Goal: Transaction & Acquisition: Purchase product/service

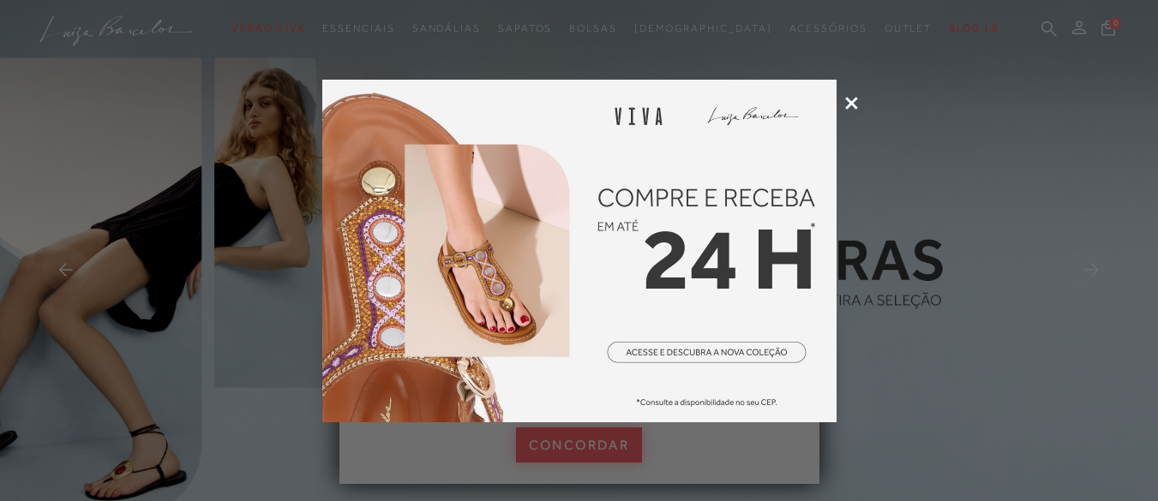
click at [708, 358] on img at bounding box center [579, 251] width 514 height 343
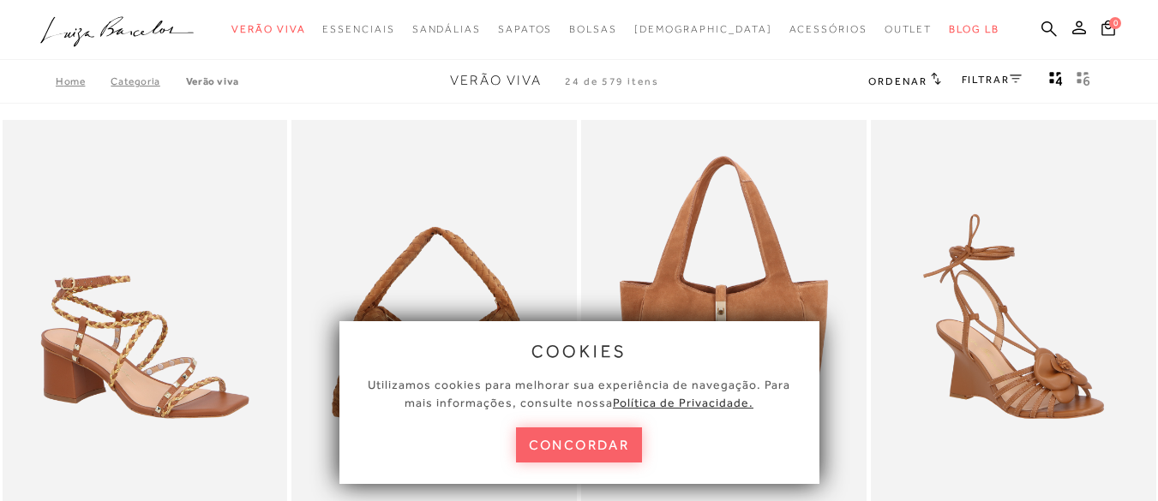
click at [577, 449] on button "concordar" at bounding box center [579, 445] width 127 height 35
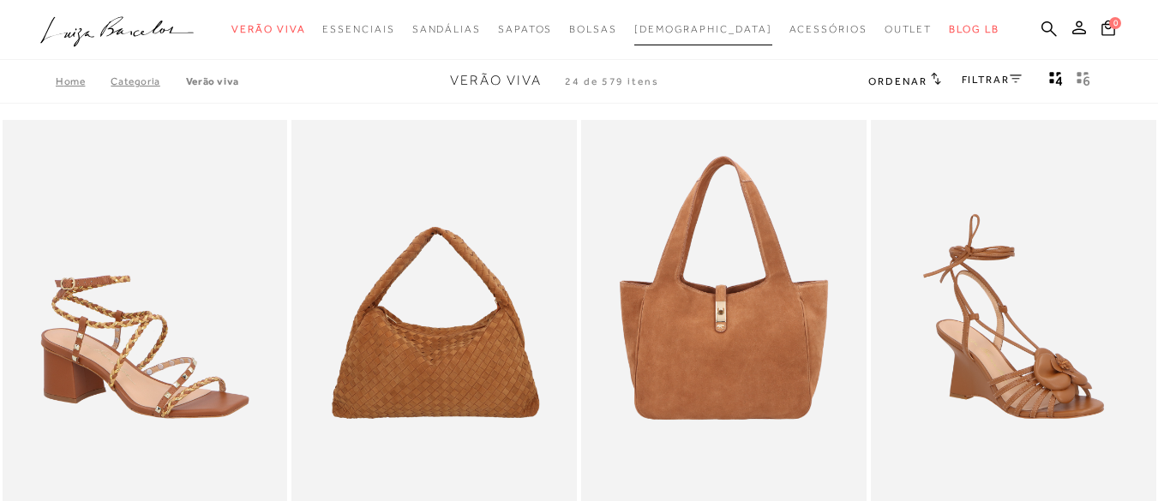
click at [687, 26] on span "[DEMOGRAPHIC_DATA]" at bounding box center [703, 29] width 138 height 12
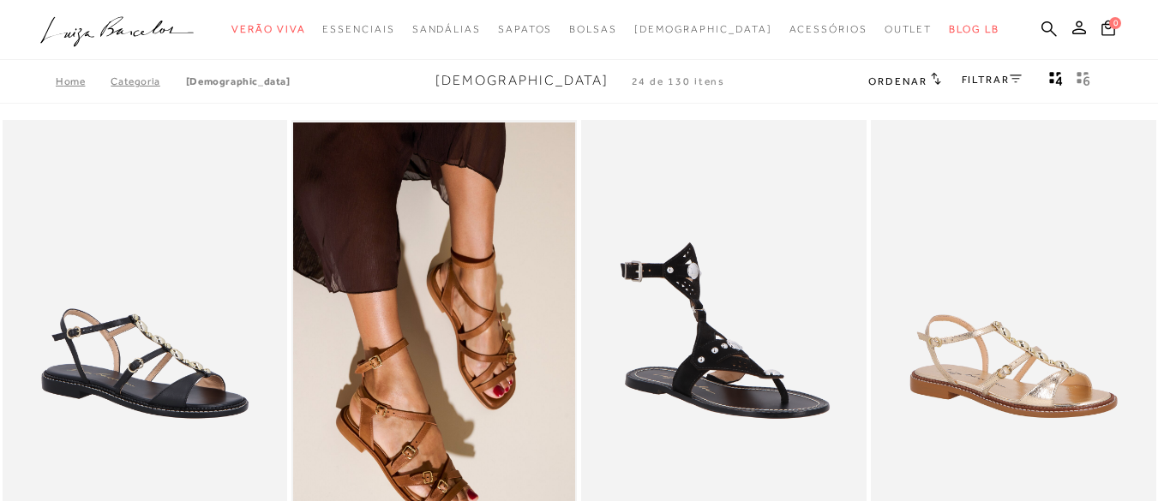
click at [993, 81] on link "FILTRAR" at bounding box center [992, 80] width 60 height 12
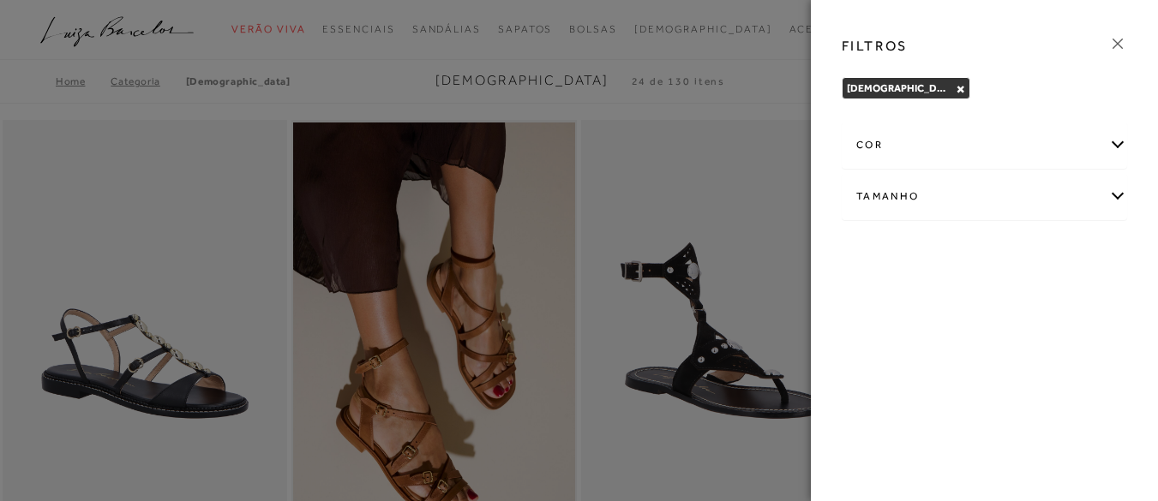
click at [901, 198] on div "Tamanho" at bounding box center [984, 196] width 284 height 45
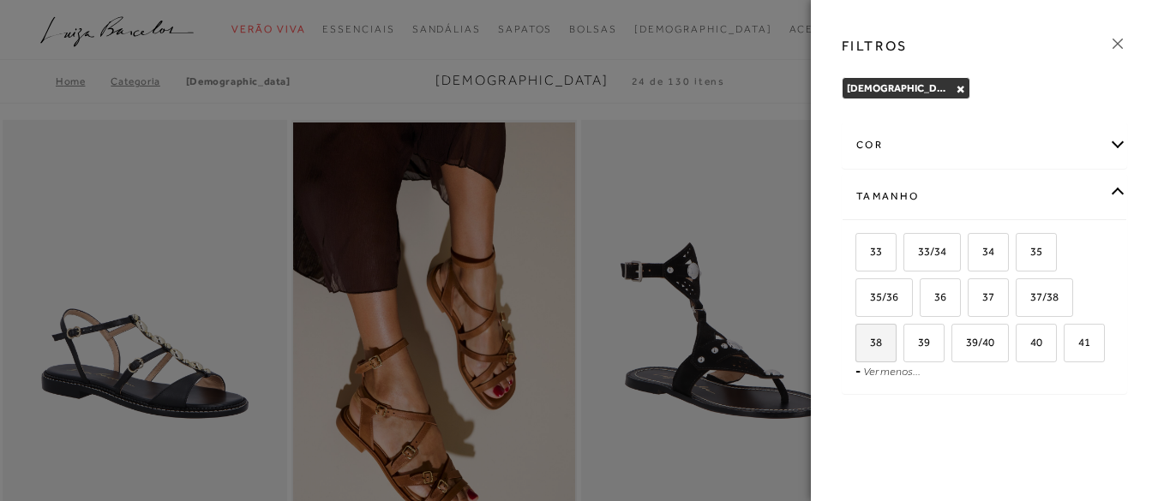
click at [876, 342] on span "38" at bounding box center [869, 342] width 25 height 13
click at [870, 342] on input "38" at bounding box center [861, 345] width 17 height 17
checkbox input "true"
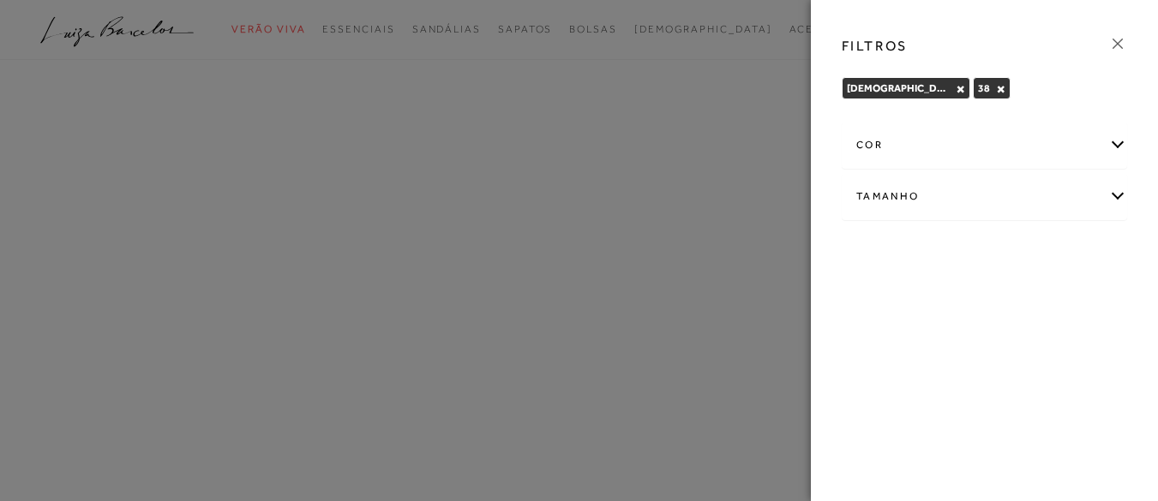
click at [867, 147] on div "cor" at bounding box center [984, 145] width 284 height 45
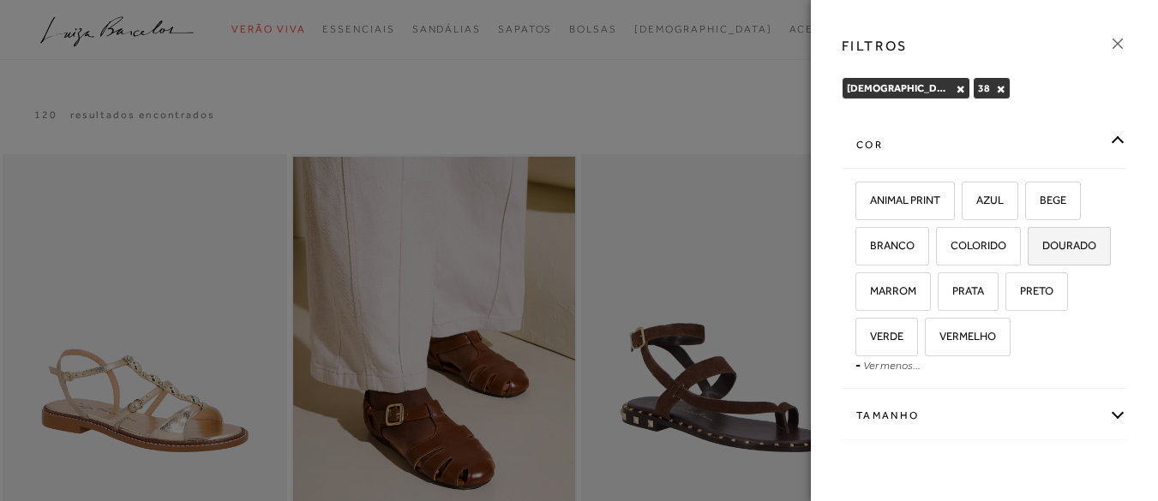
click at [1029, 252] on span "DOURADO" at bounding box center [1062, 245] width 67 height 13
click at [1025, 257] on input "DOURADO" at bounding box center [1033, 248] width 17 height 17
checkbox input "true"
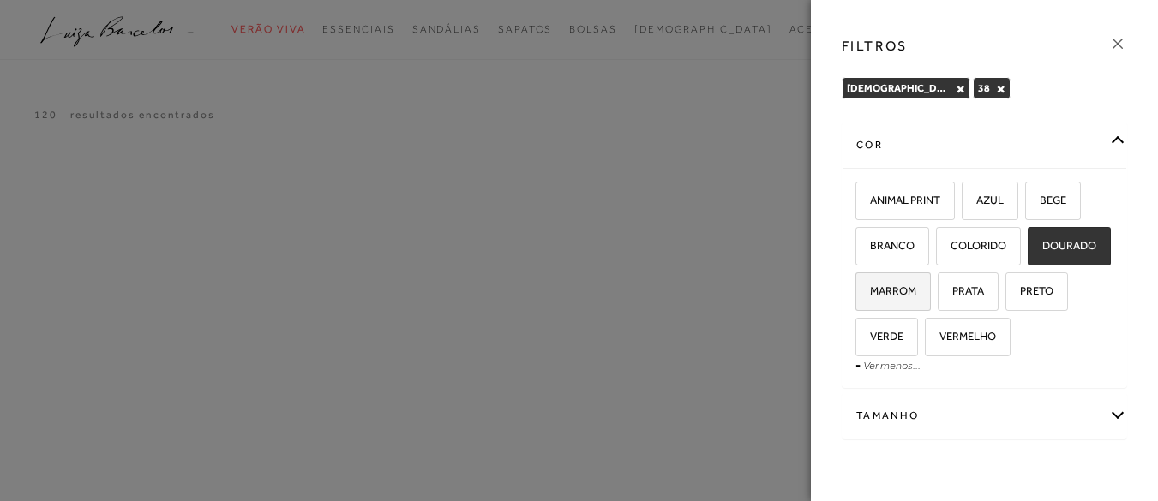
click at [930, 297] on label "MARROM" at bounding box center [893, 291] width 74 height 37
click at [870, 297] on input "MARROM" at bounding box center [861, 293] width 17 height 17
checkbox input "true"
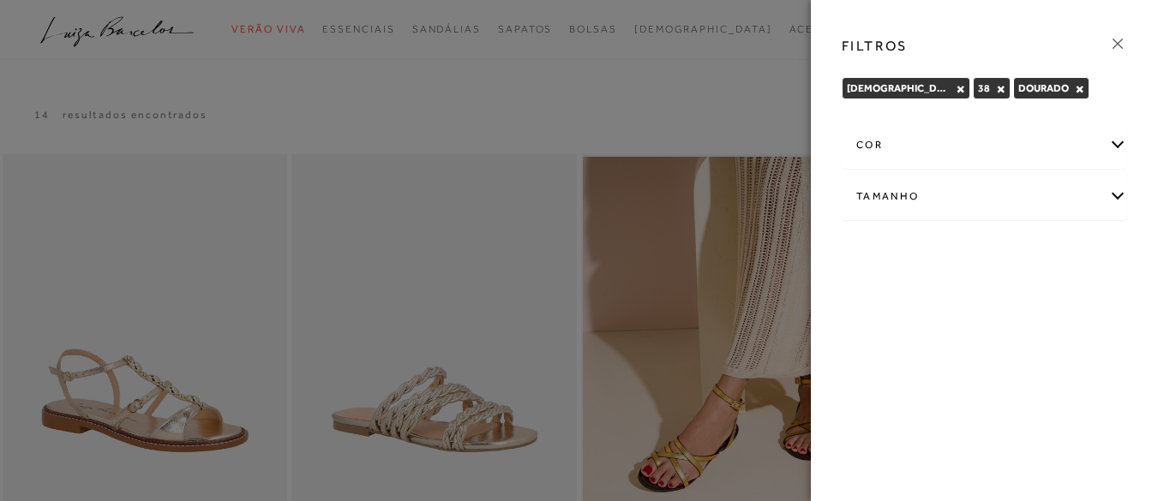
click at [1119, 49] on icon at bounding box center [1117, 43] width 19 height 19
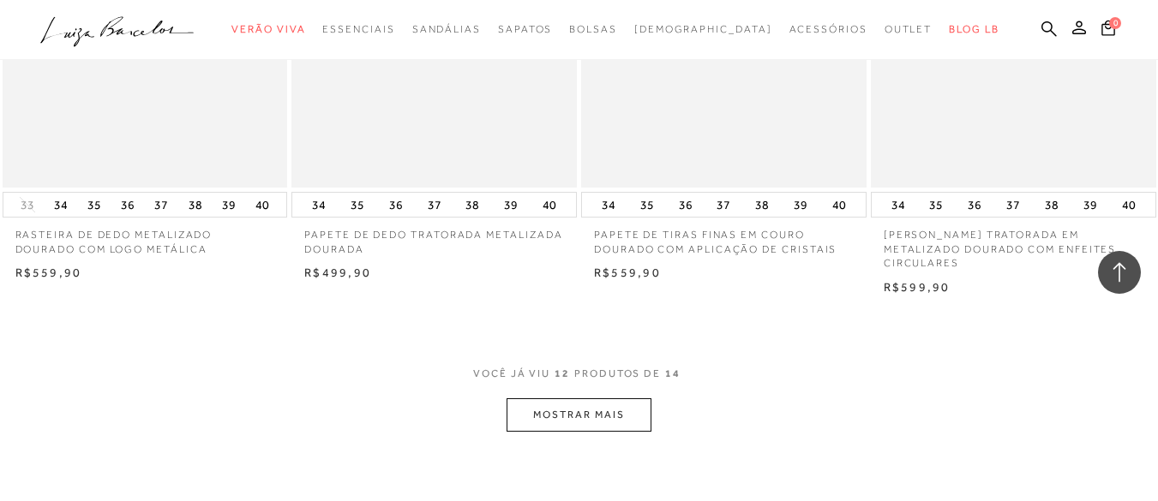
scroll to position [1714, 0]
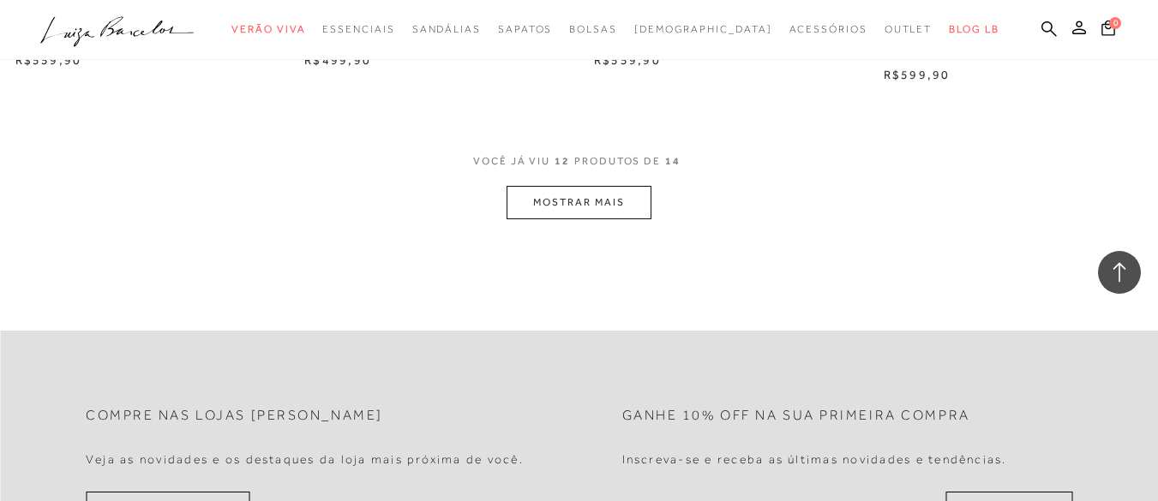
click at [602, 213] on button "MOSTRAR MAIS" at bounding box center [578, 202] width 144 height 33
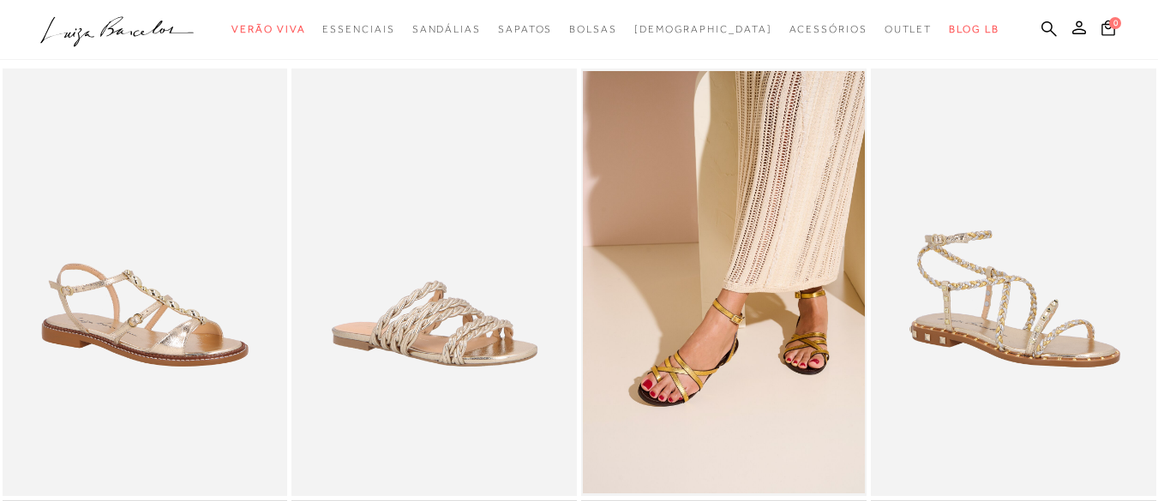
scroll to position [0, 0]
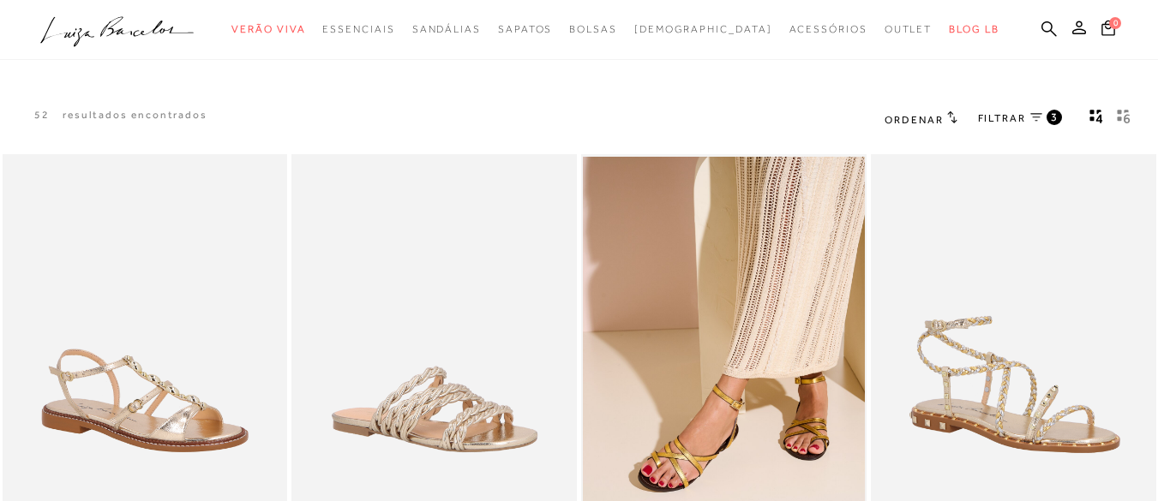
click at [1038, 120] on icon at bounding box center [1036, 117] width 12 height 9
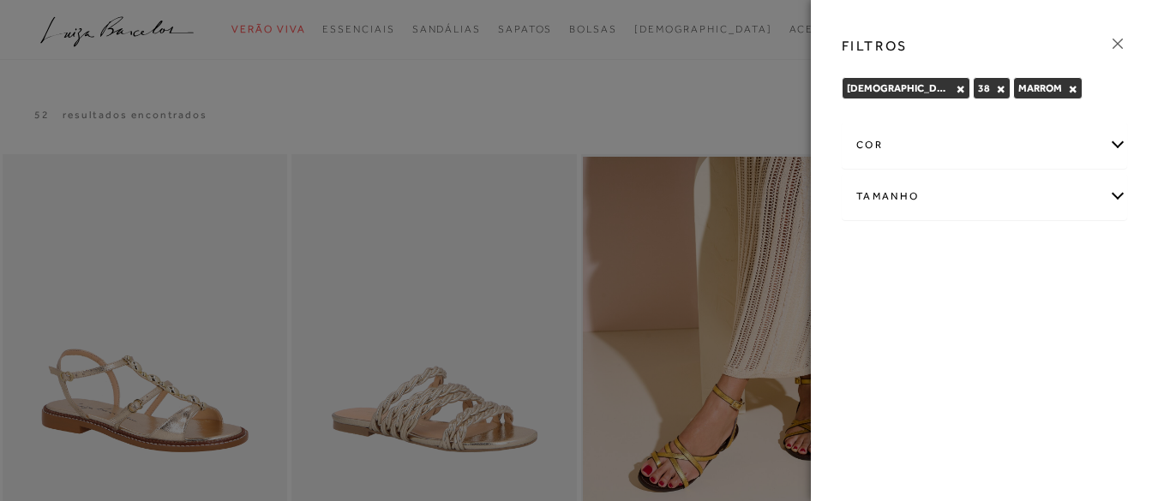
drag, startPoint x: 1016, startPoint y: 93, endPoint x: 998, endPoint y: 88, distance: 18.5
click at [1068, 93] on button "×" at bounding box center [1072, 89] width 9 height 12
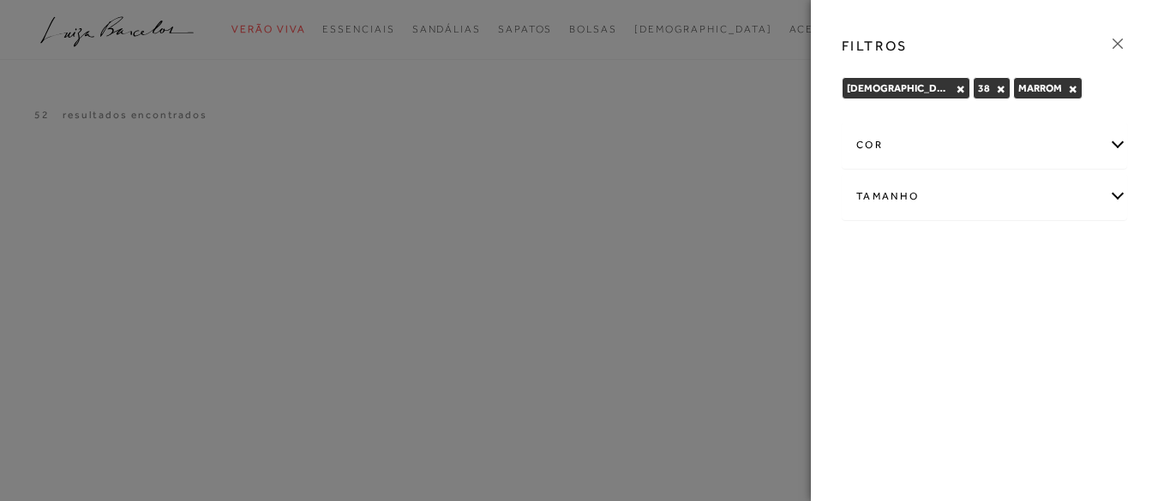
click at [973, 95] on div "38 ×" at bounding box center [992, 88] width 38 height 22
click at [996, 93] on button "×" at bounding box center [1000, 89] width 9 height 12
click at [978, 90] on span "MARROM" at bounding box center [1000, 88] width 44 height 12
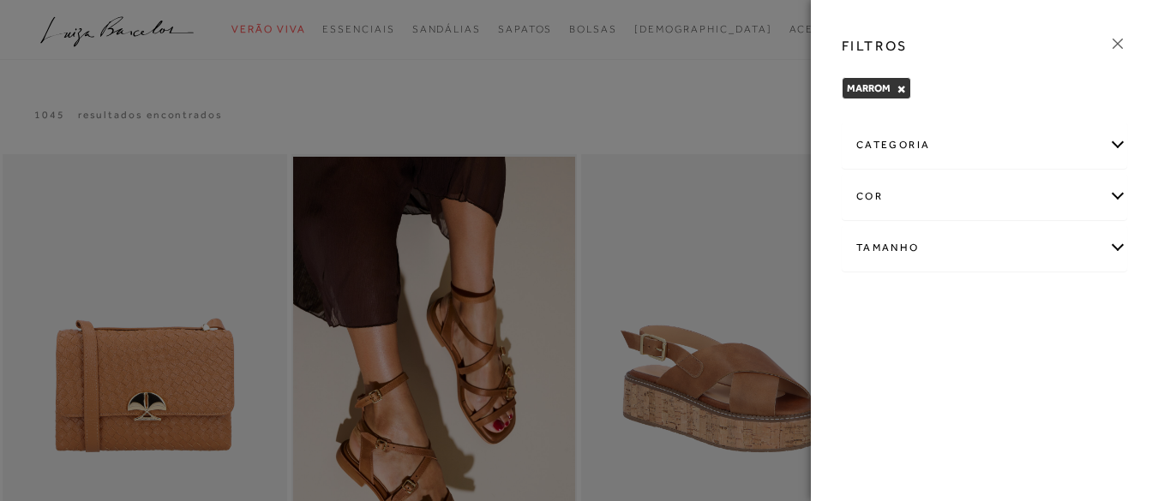
drag, startPoint x: 1096, startPoint y: 49, endPoint x: 1105, endPoint y: 46, distance: 9.8
click at [1103, 50] on div "FILTROS" at bounding box center [984, 46] width 313 height 45
click at [1118, 39] on icon at bounding box center [1117, 43] width 19 height 19
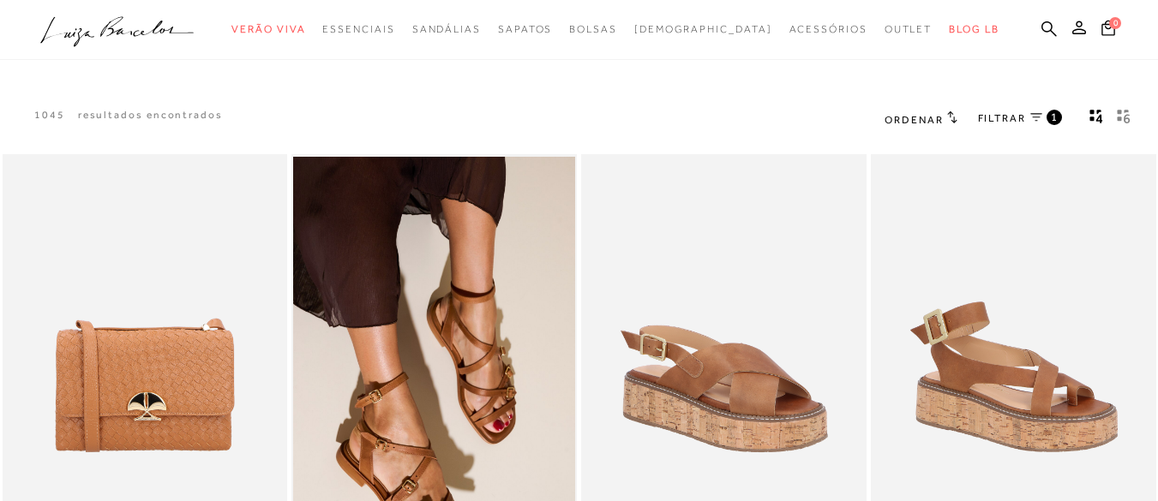
click at [1031, 22] on ul ".a{fill-rule:evenodd;} Verão Viva Em alta Favoritos das Influenciadoras Apostas…" at bounding box center [565, 30] width 1051 height 32
click at [1041, 25] on icon at bounding box center [1048, 29] width 15 height 16
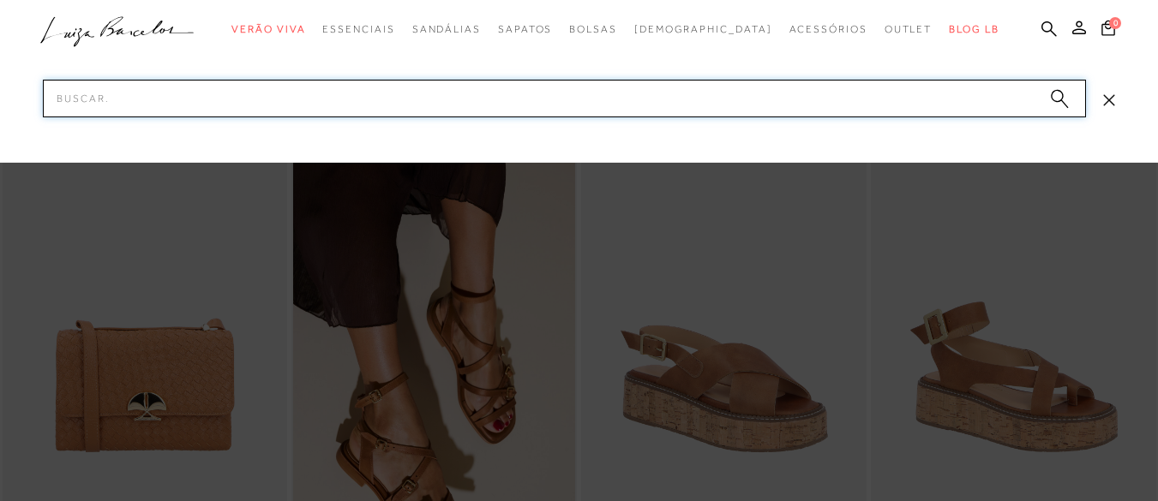
click at [535, 116] on input "Pesquisar" at bounding box center [564, 99] width 1043 height 38
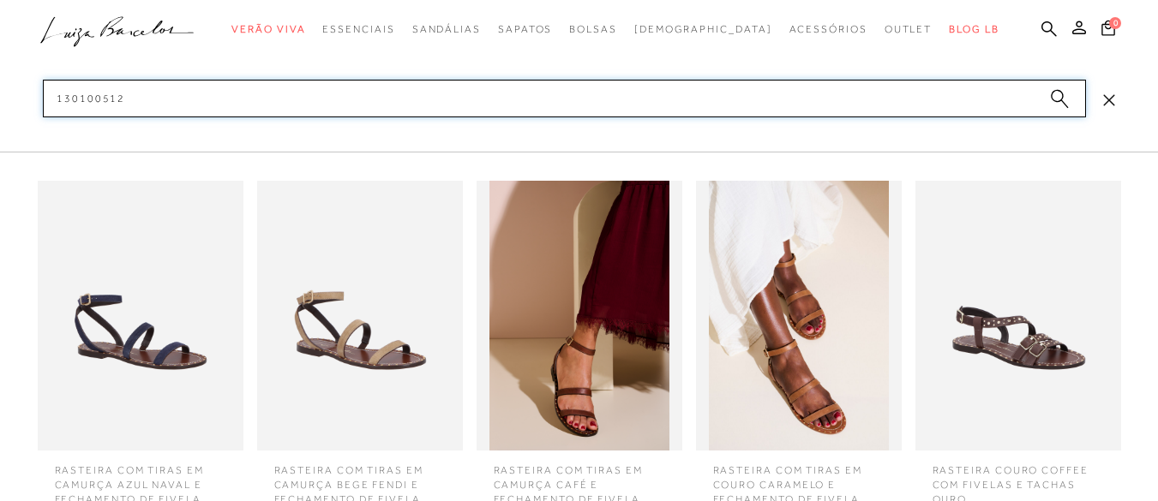
type input "1301005122"
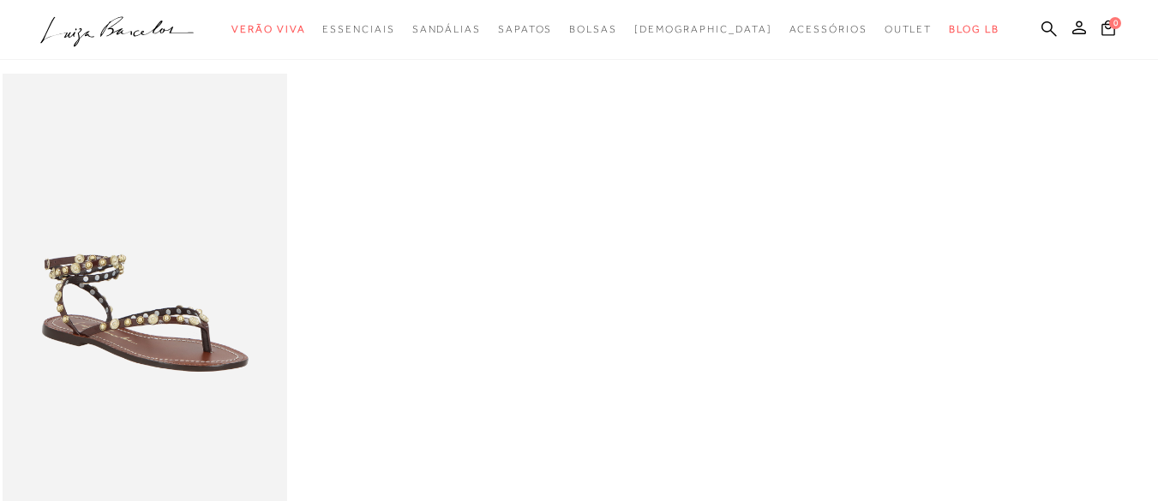
scroll to position [171, 0]
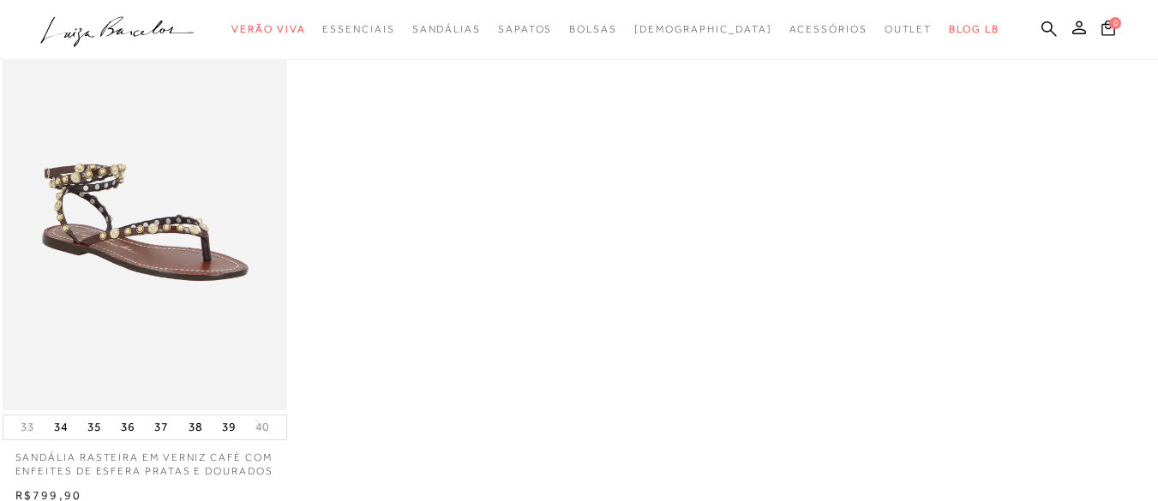
click at [90, 257] on img at bounding box center [145, 196] width 282 height 422
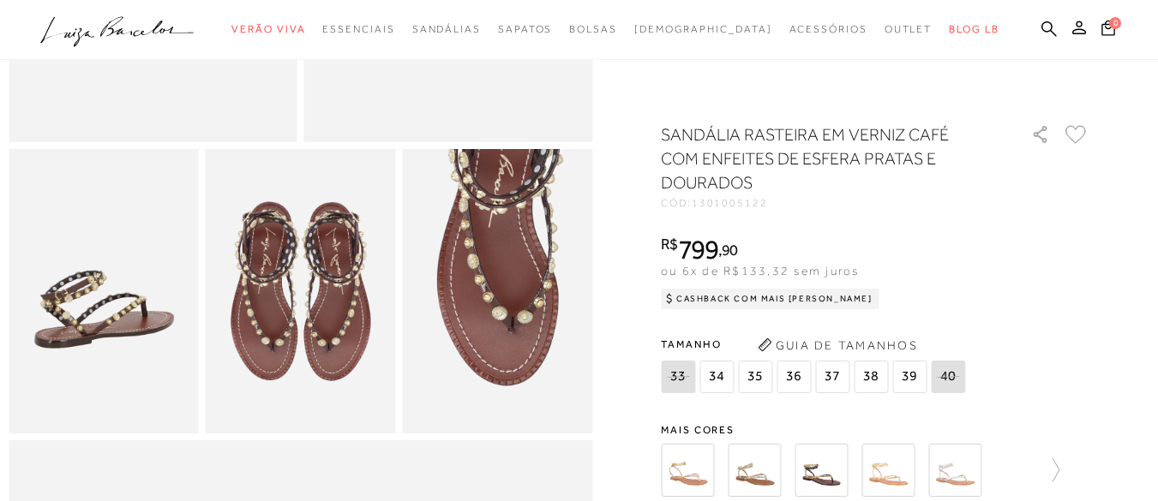
scroll to position [428, 0]
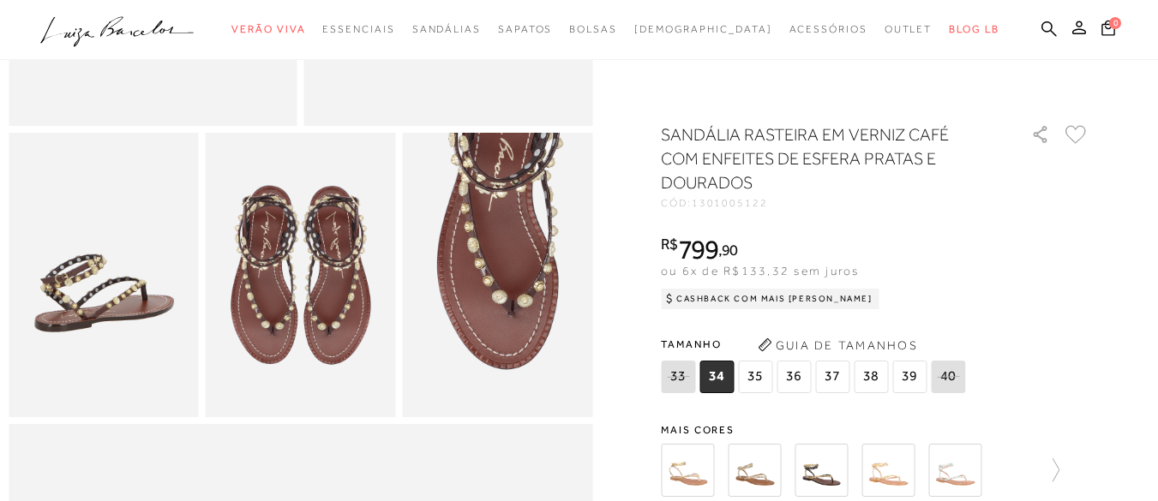
click at [876, 377] on span "38" at bounding box center [871, 377] width 34 height 33
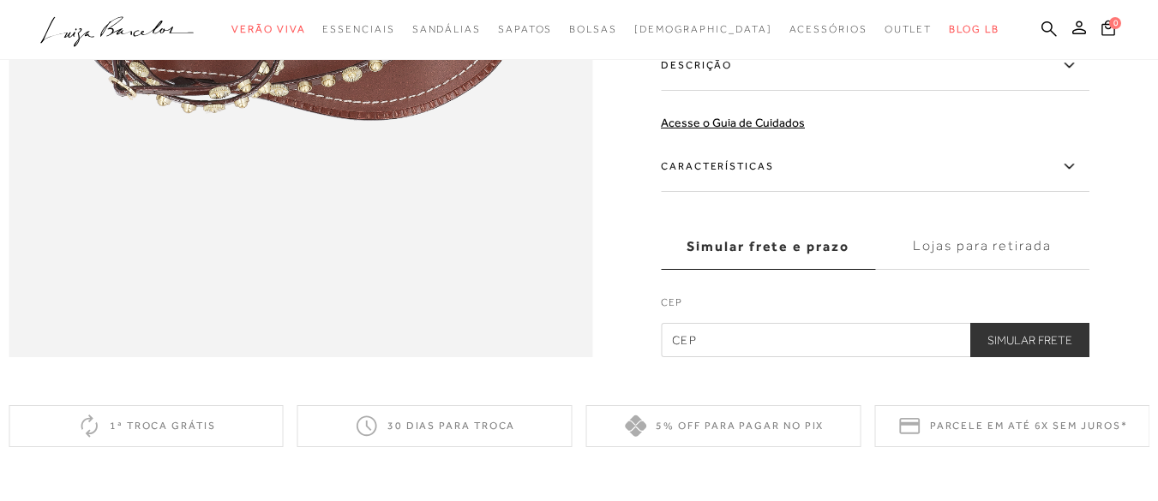
scroll to position [1457, 0]
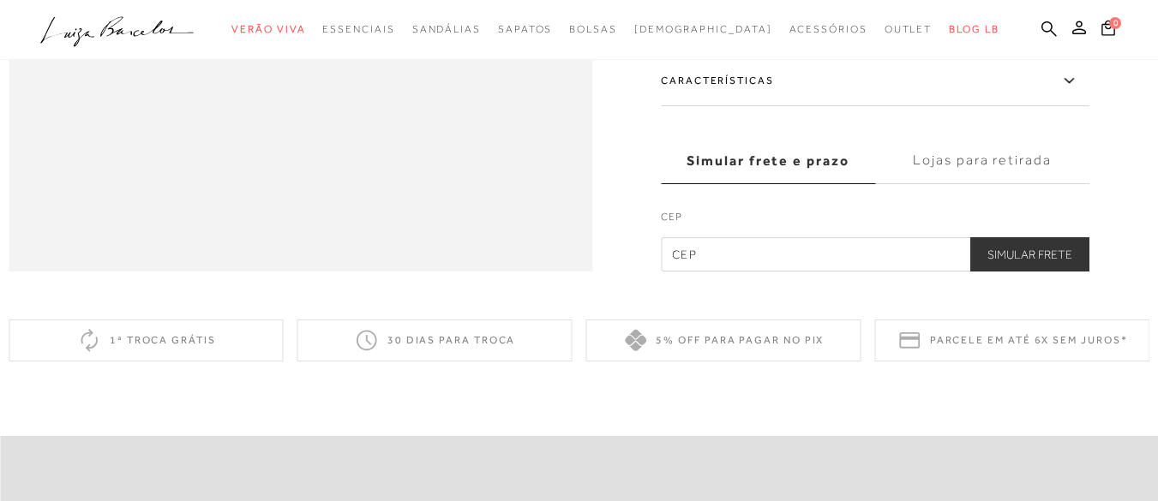
click at [756, 272] on input "text" at bounding box center [875, 254] width 428 height 34
type input "3"
type input "35590-128"
click at [1056, 272] on button "Simular Frete" at bounding box center [1029, 254] width 119 height 34
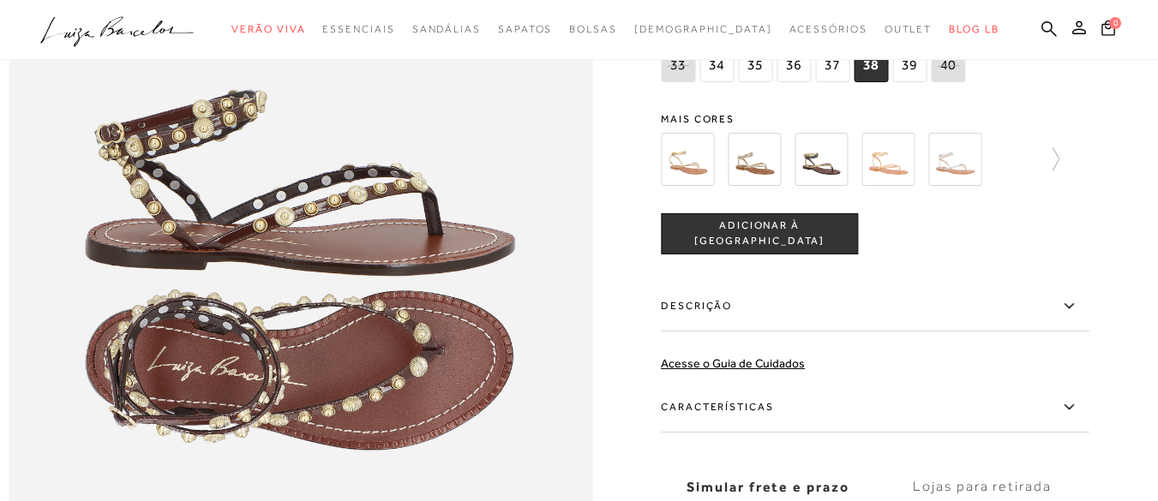
scroll to position [1028, 0]
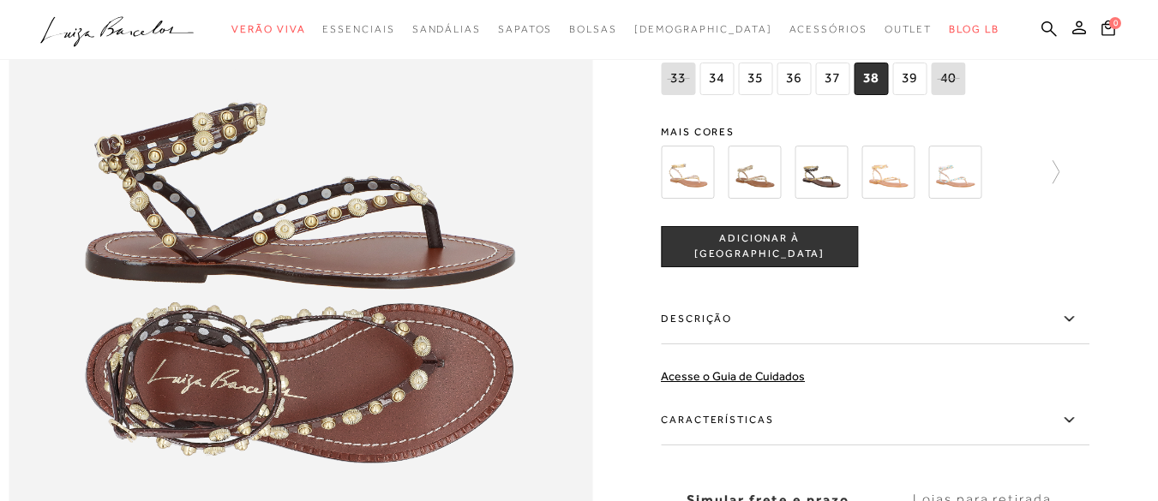
click at [687, 199] on img at bounding box center [687, 172] width 53 height 53
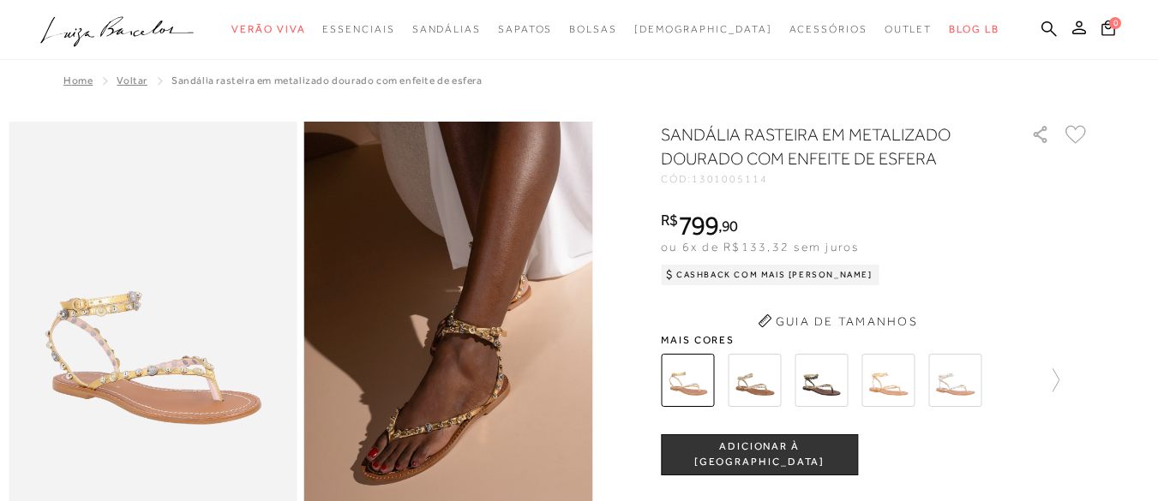
click at [769, 320] on icon "button" at bounding box center [764, 321] width 13 height 13
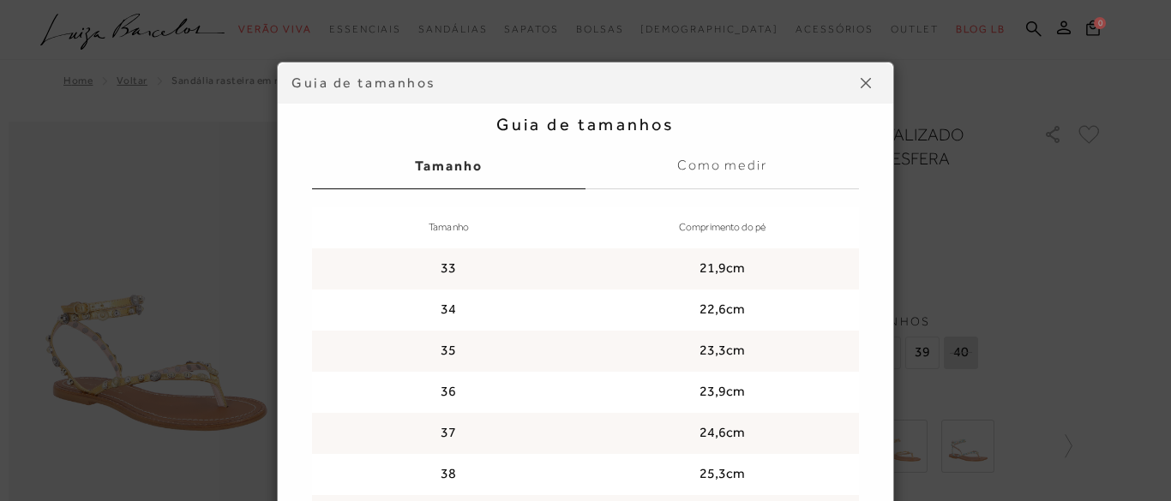
click at [860, 86] on img at bounding box center [865, 83] width 10 height 10
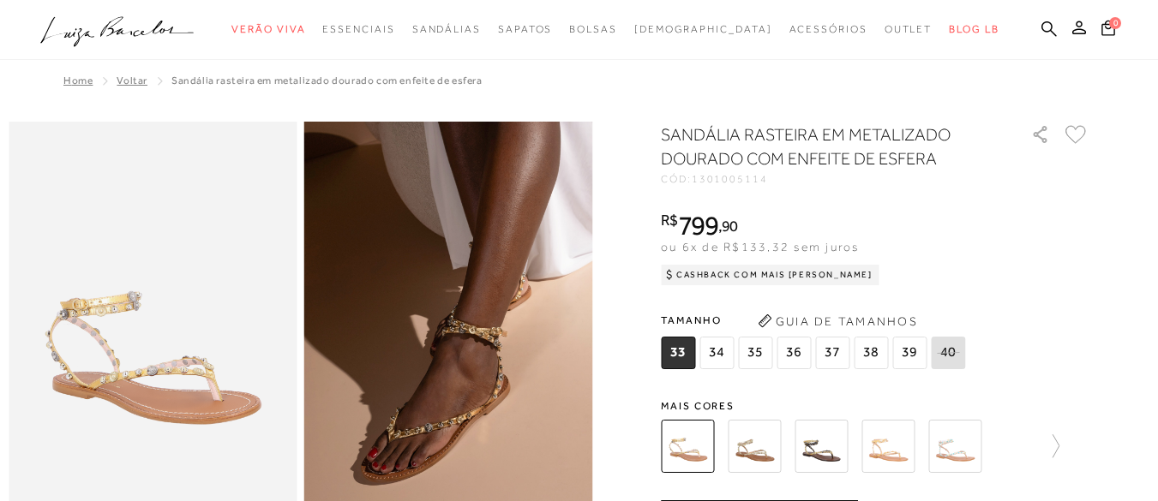
click at [758, 450] on img at bounding box center [754, 446] width 53 height 53
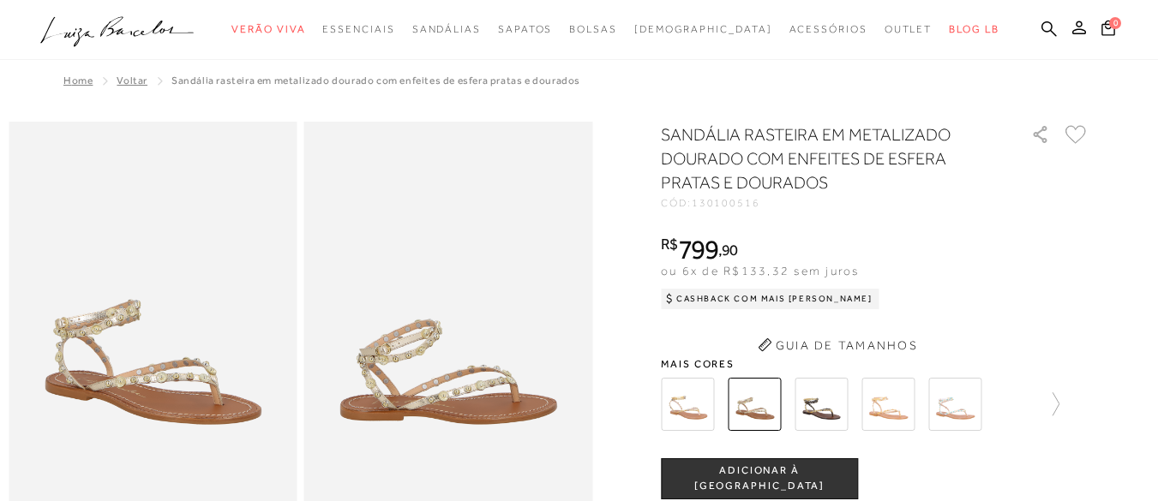
click at [847, 337] on button "Guia de Tamanhos" at bounding box center [837, 345] width 171 height 27
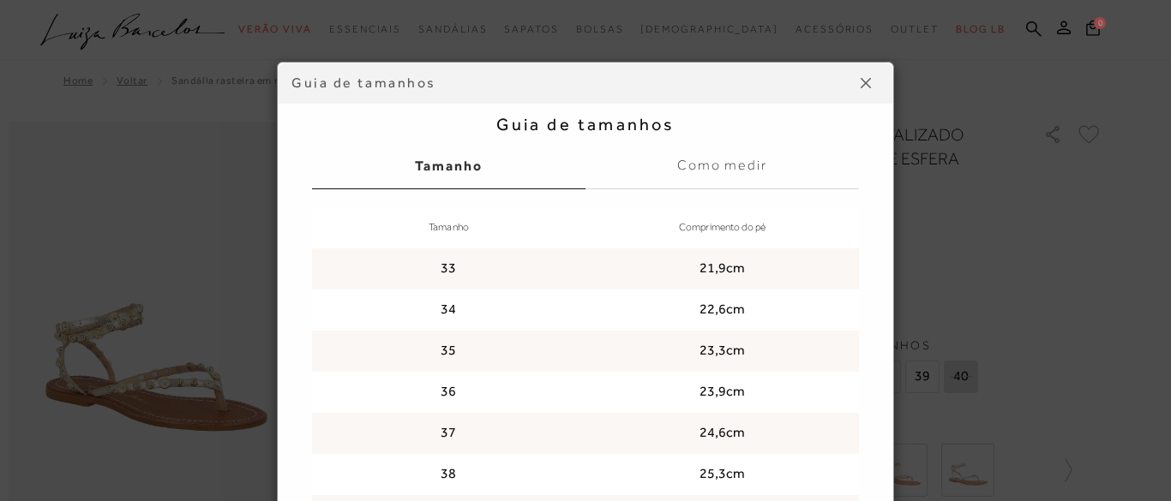
click at [863, 78] on button at bounding box center [865, 82] width 27 height 27
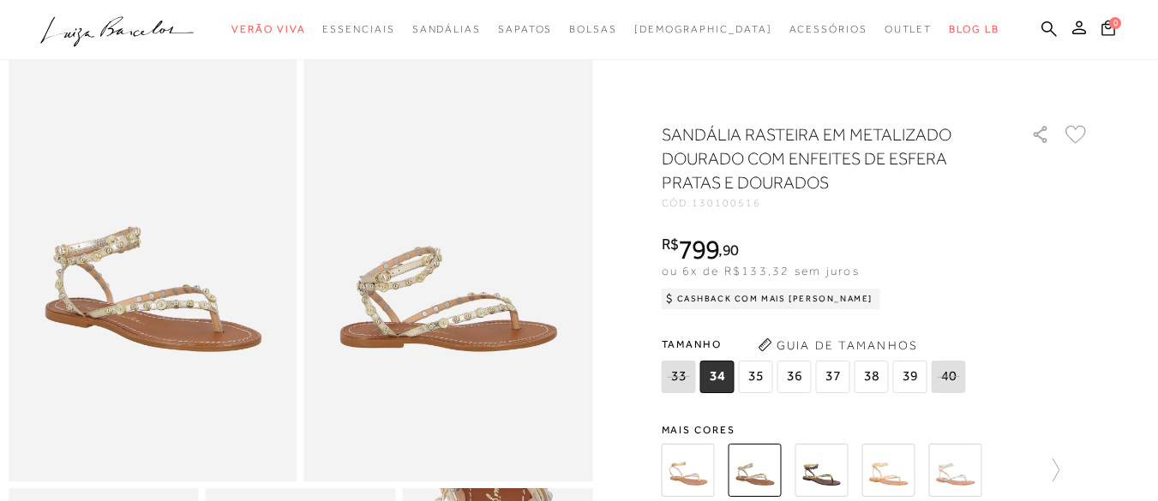
scroll to position [171, 0]
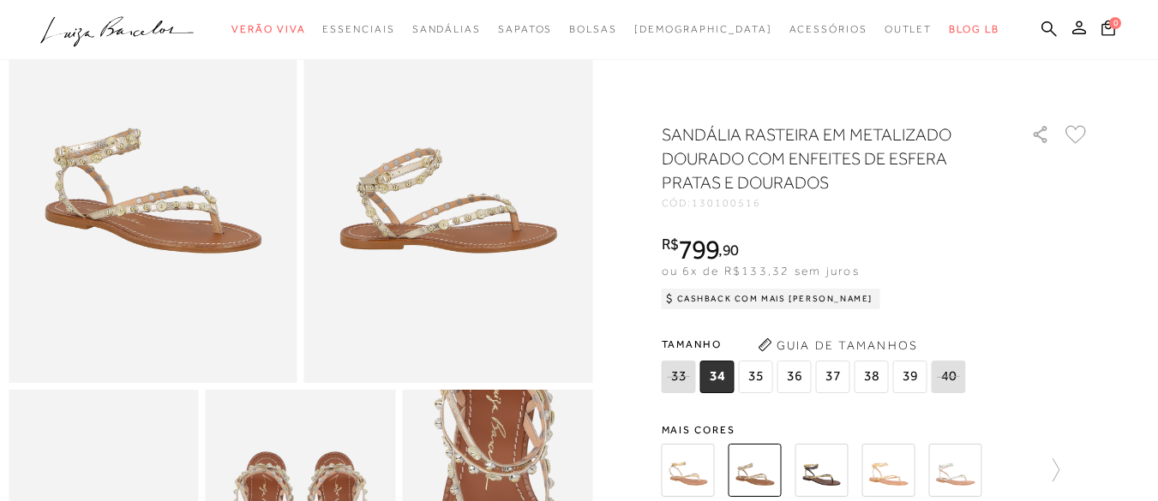
click at [875, 373] on span "38" at bounding box center [871, 377] width 34 height 33
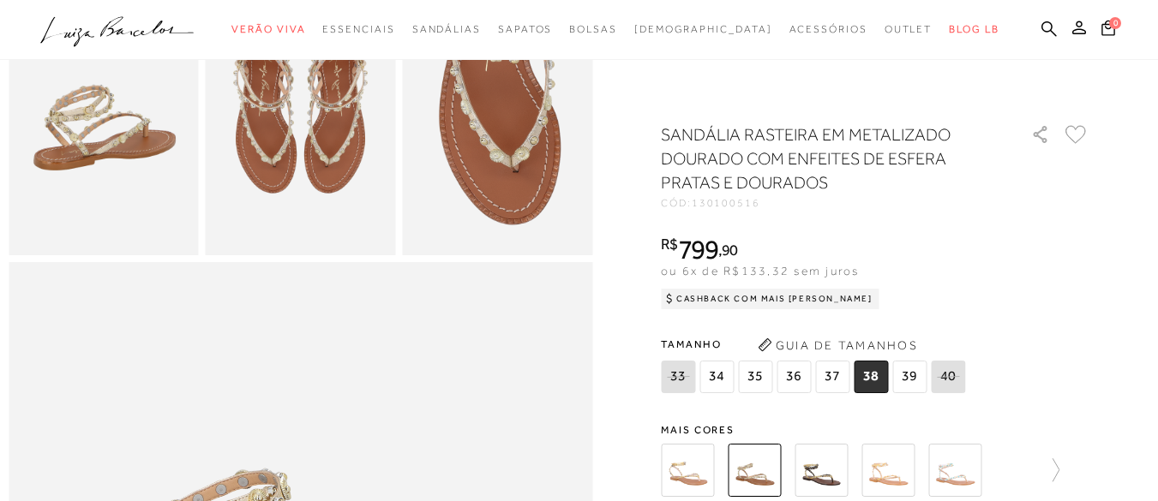
scroll to position [600, 0]
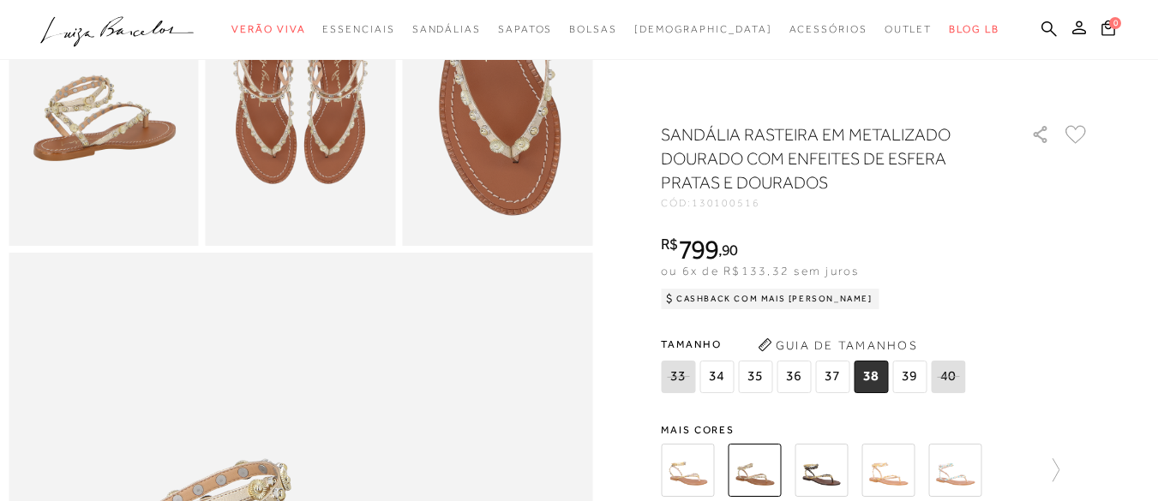
click at [831, 469] on img at bounding box center [820, 470] width 53 height 53
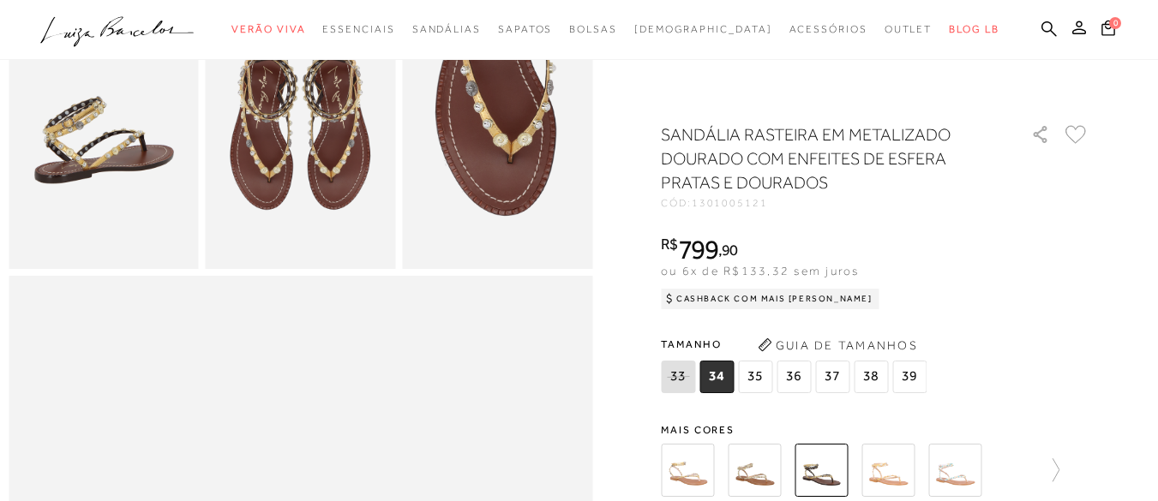
scroll to position [600, 0]
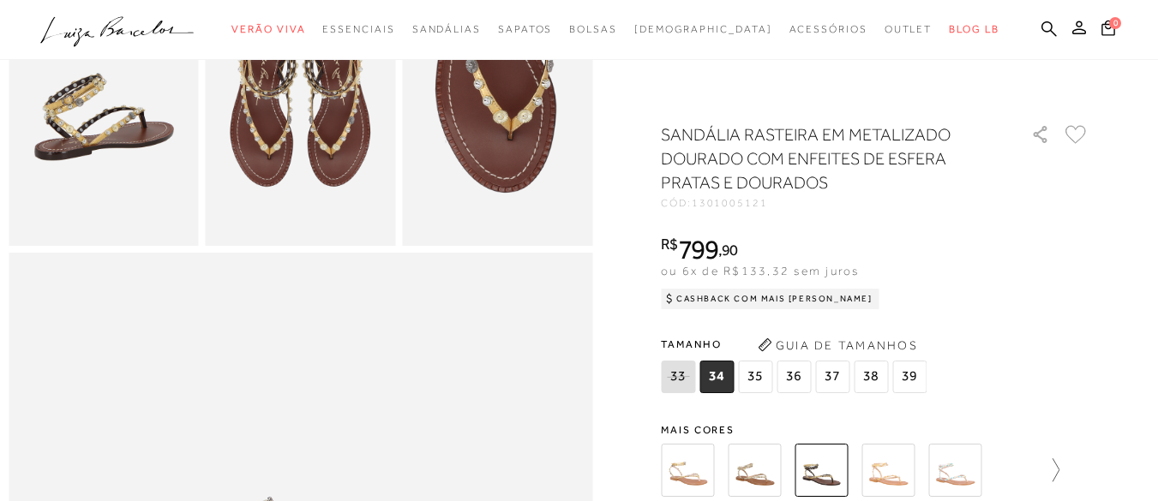
click at [1059, 470] on icon at bounding box center [1047, 470] width 24 height 24
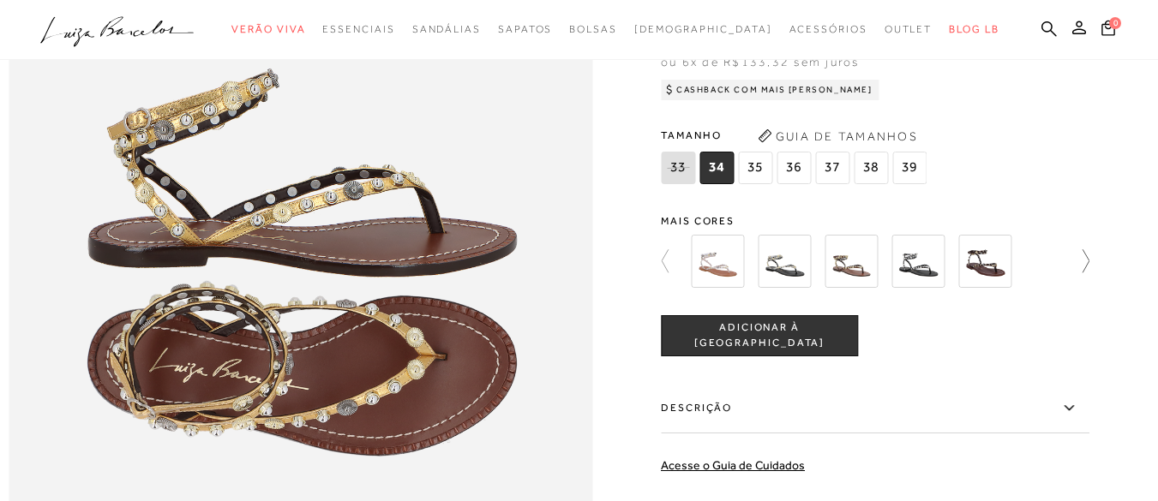
scroll to position [1114, 0]
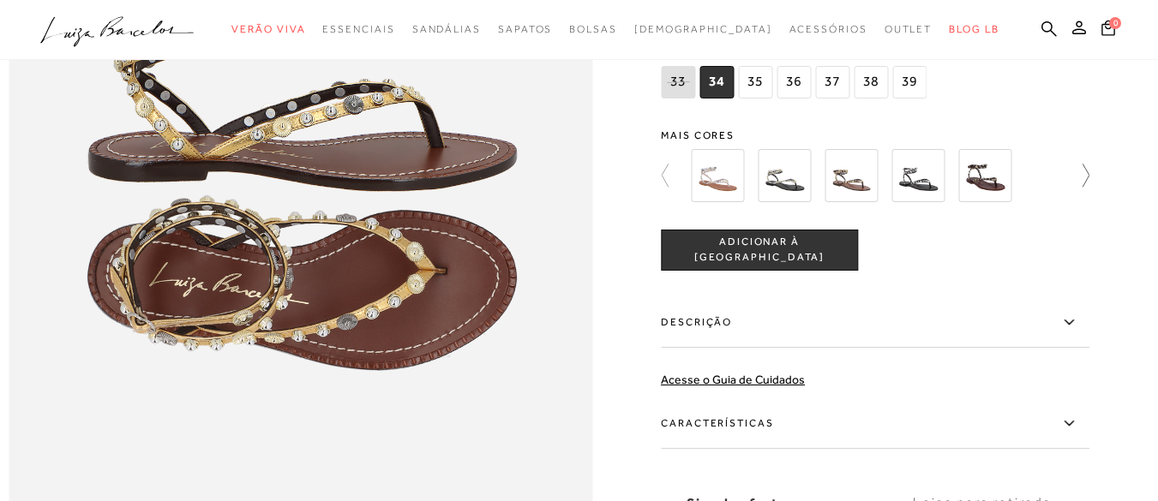
click at [1089, 188] on icon at bounding box center [1077, 176] width 24 height 24
click at [1084, 207] on div at bounding box center [885, 175] width 398 height 63
click at [787, 202] on img at bounding box center [784, 175] width 53 height 53
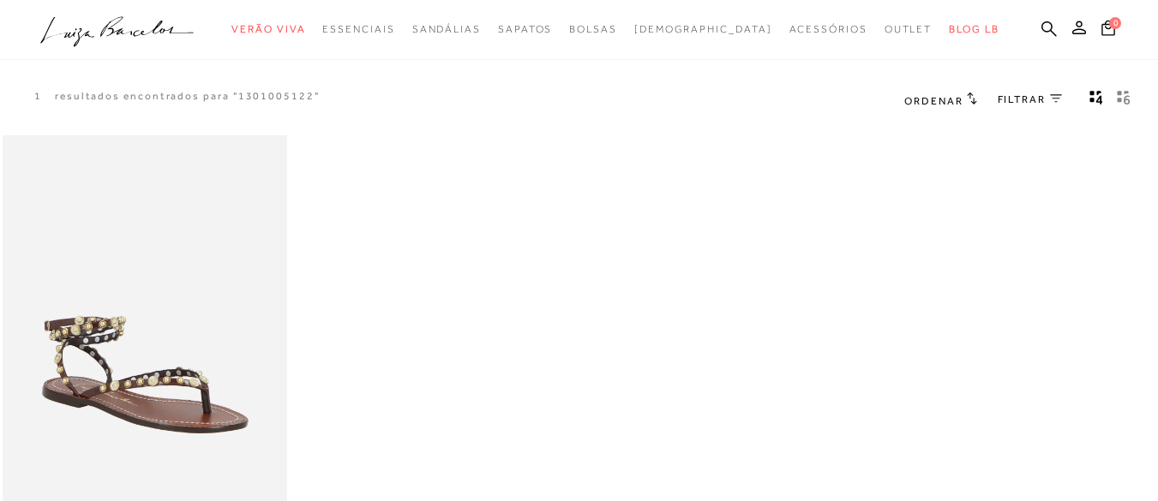
click at [105, 374] on img at bounding box center [145, 349] width 282 height 422
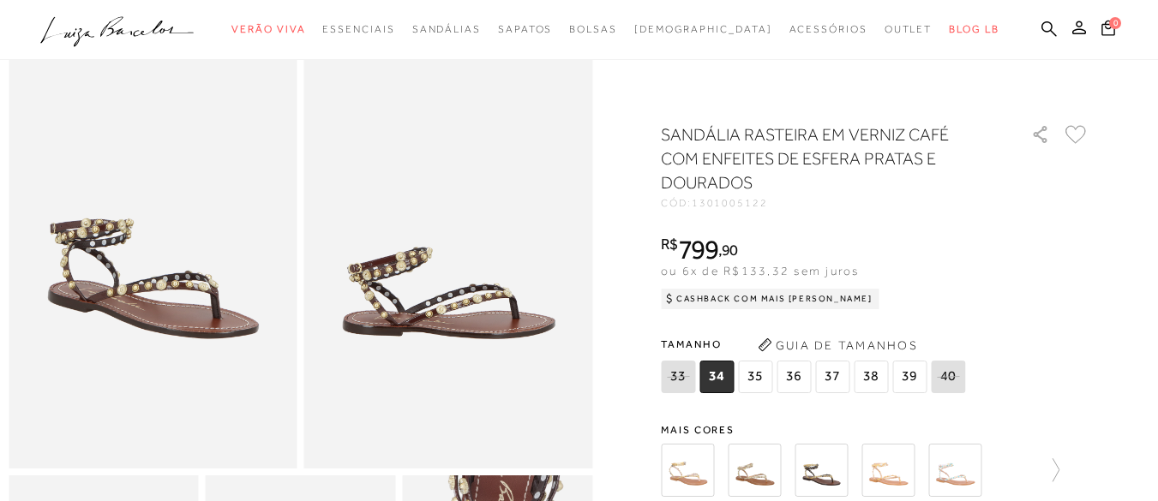
click at [872, 380] on span "38" at bounding box center [871, 377] width 34 height 33
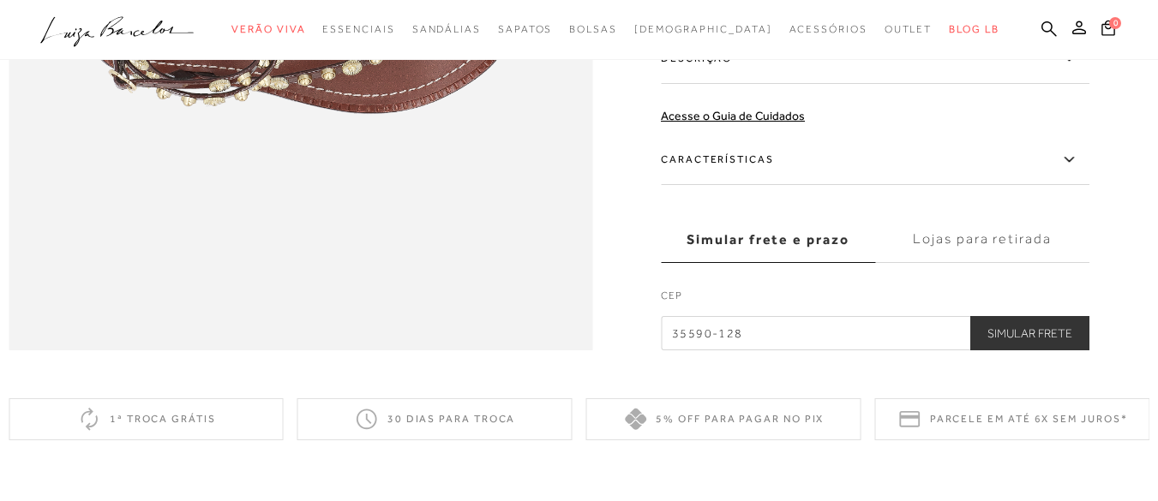
scroll to position [1200, 0]
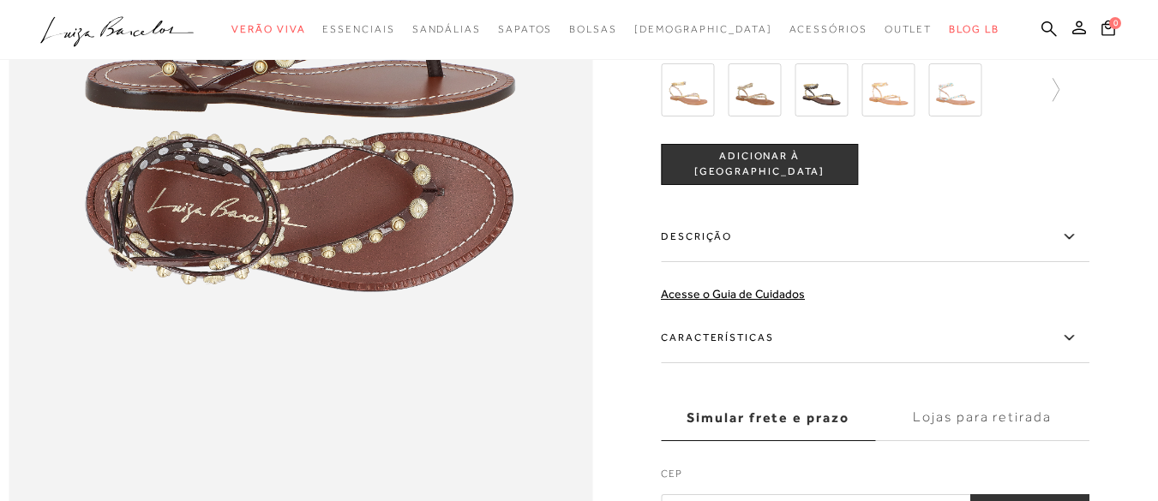
click at [774, 179] on span "ADICIONAR À SACOLA" at bounding box center [759, 164] width 195 height 30
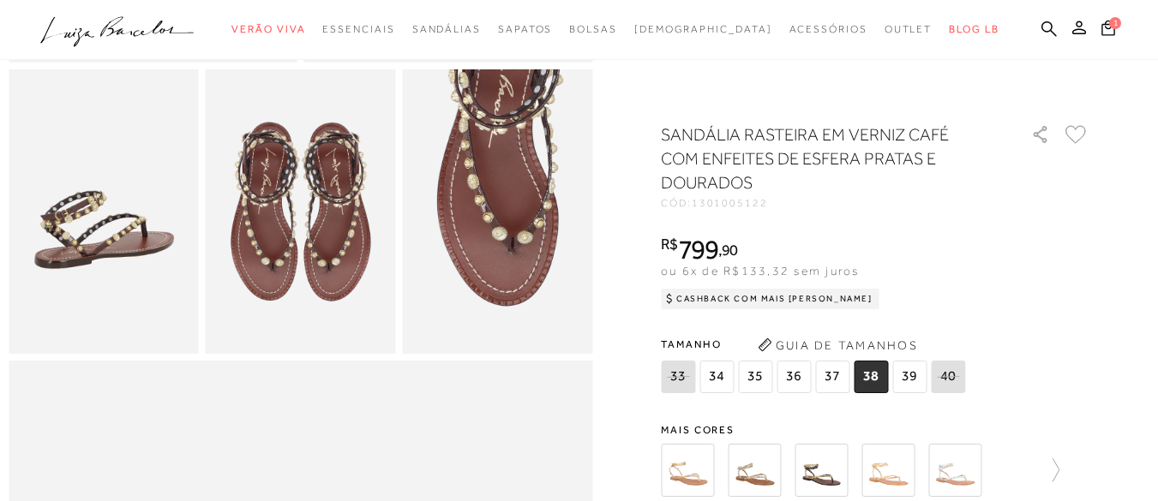
scroll to position [171, 0]
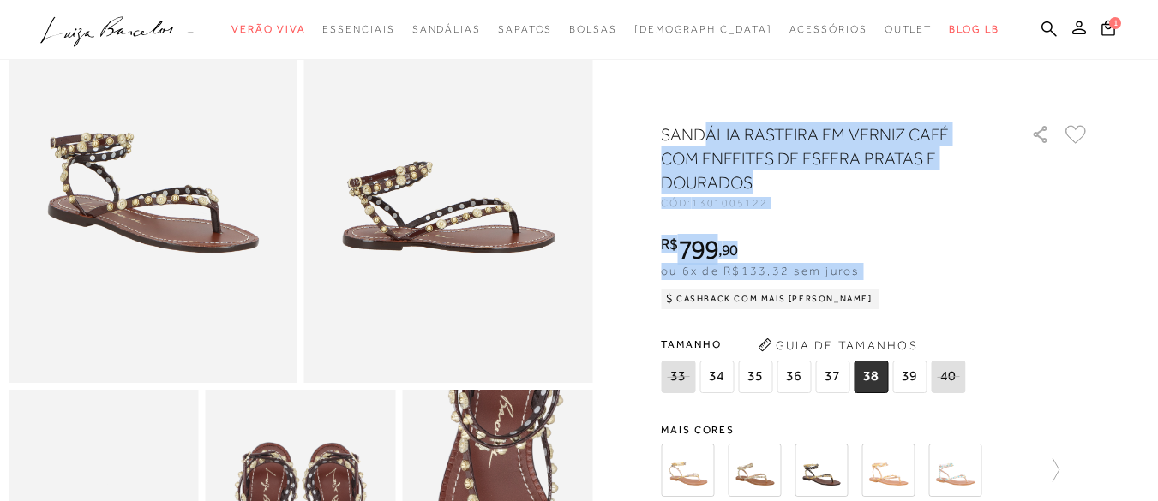
drag, startPoint x: 652, startPoint y: 129, endPoint x: 726, endPoint y: 153, distance: 77.8
click at [784, 192] on h1 "SANDÁLIA RASTEIRA EM VERNIZ CAFÉ COM ENFEITES DE ESFERA PRATAS E DOURADOS" at bounding box center [821, 159] width 321 height 72
click at [754, 197] on span "1301005122" at bounding box center [730, 203] width 76 height 12
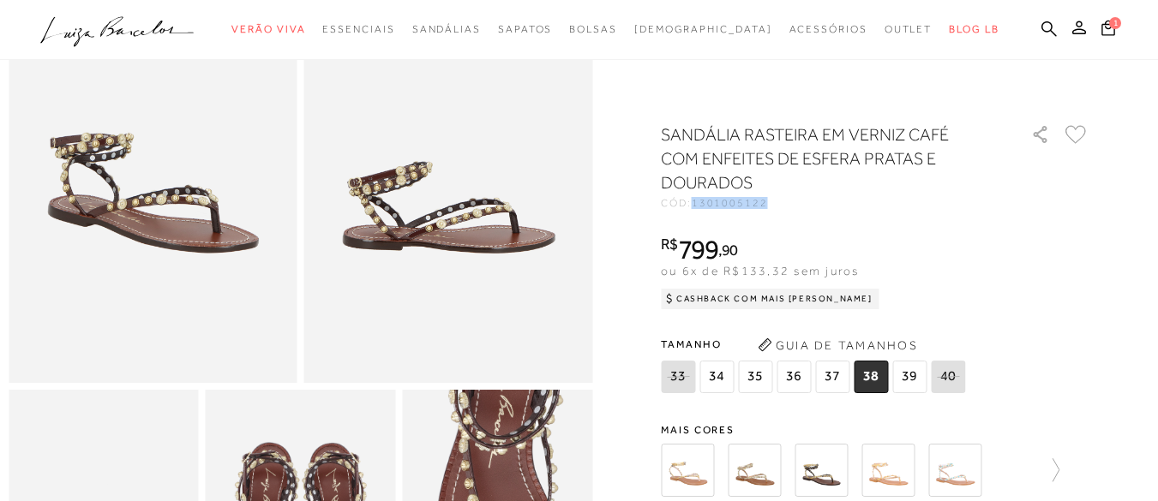
drag, startPoint x: 701, startPoint y: 201, endPoint x: 774, endPoint y: 204, distance: 72.9
click at [768, 204] on span "1301005122" at bounding box center [730, 203] width 76 height 12
copy span "1301005122"
click at [1041, 24] on icon at bounding box center [1048, 29] width 15 height 16
click at [1041, 30] on icon at bounding box center [1048, 28] width 15 height 15
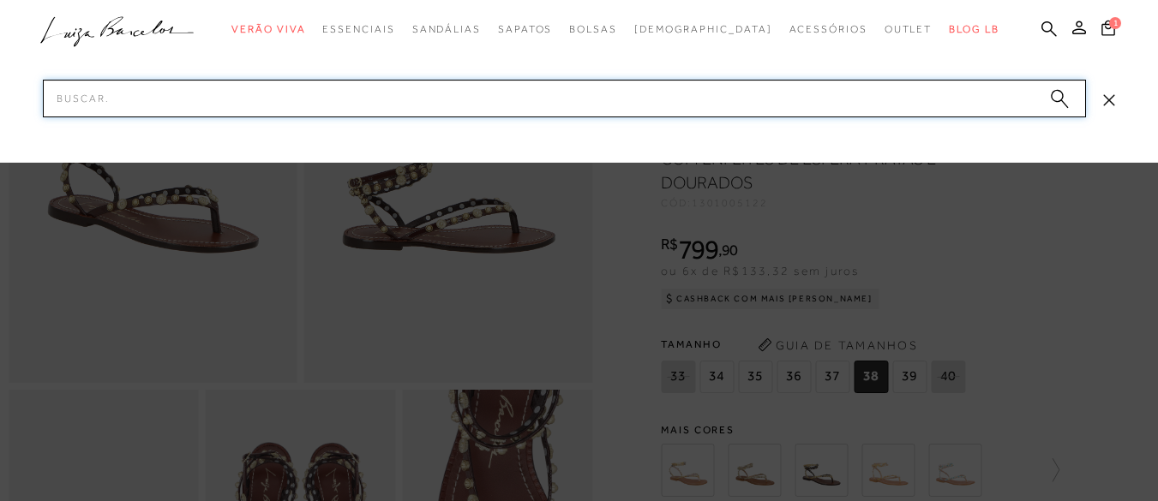
paste input "1301005122"
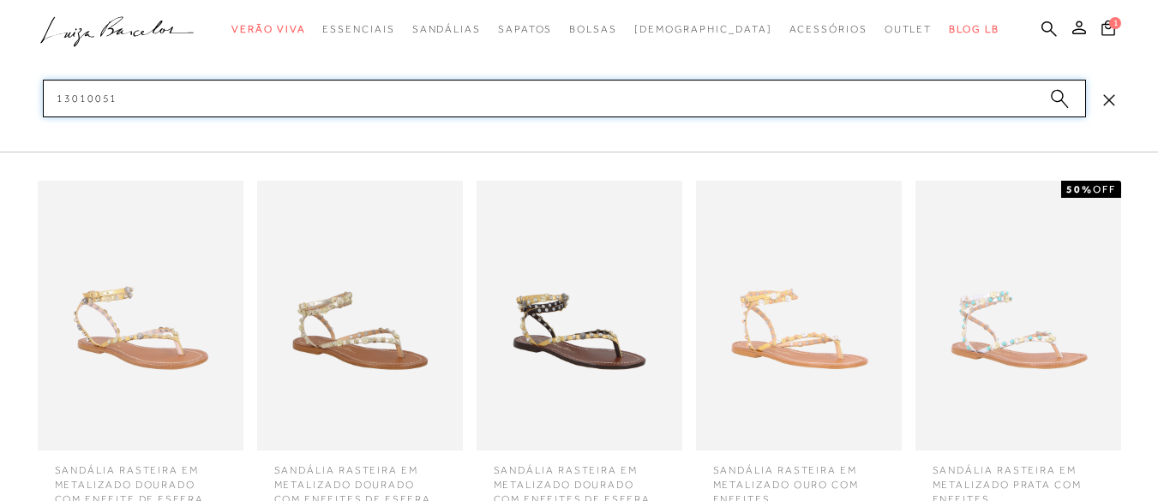
scroll to position [343, 0]
type input "13010051"
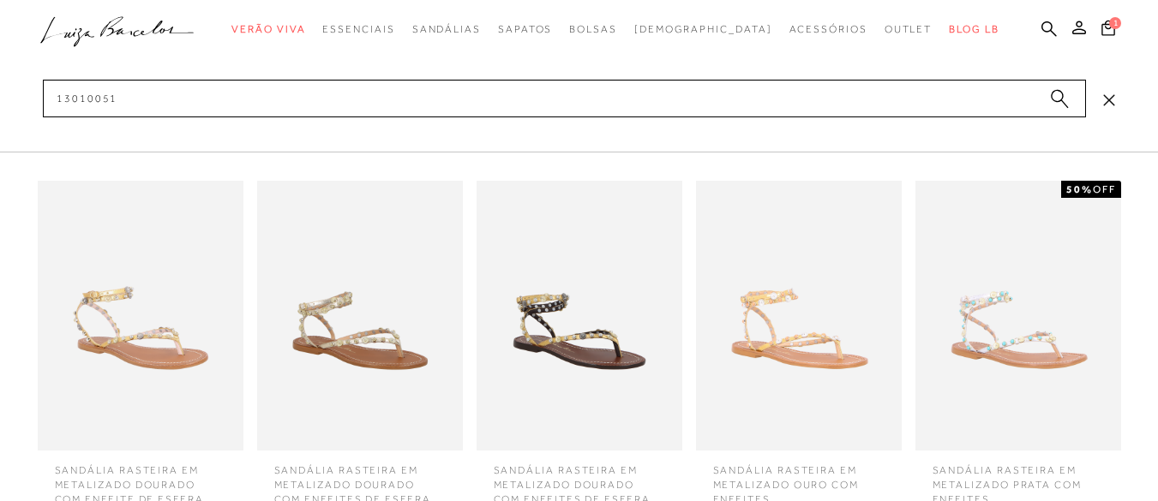
click at [588, 320] on img at bounding box center [579, 316] width 206 height 270
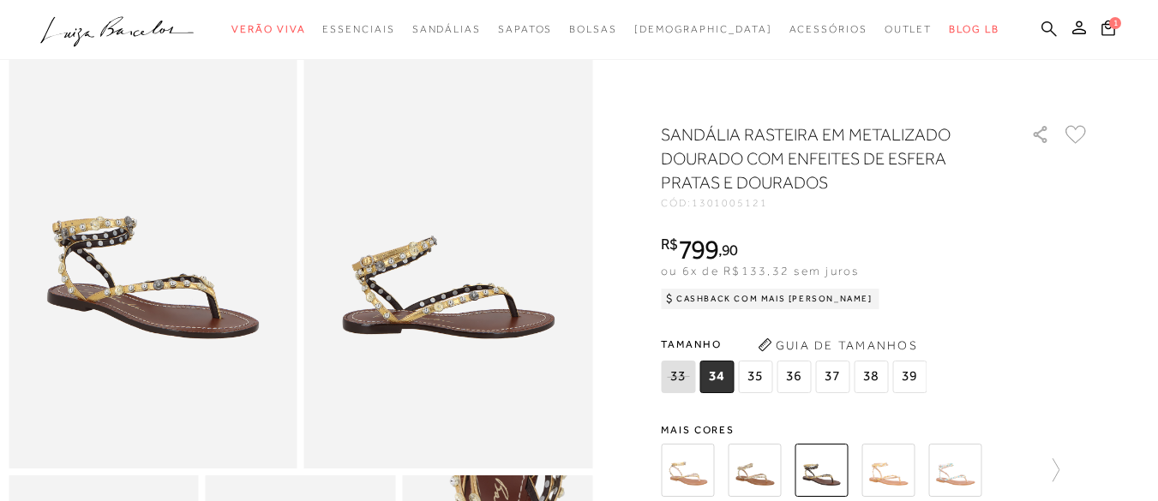
click at [1041, 22] on icon at bounding box center [1048, 28] width 15 height 15
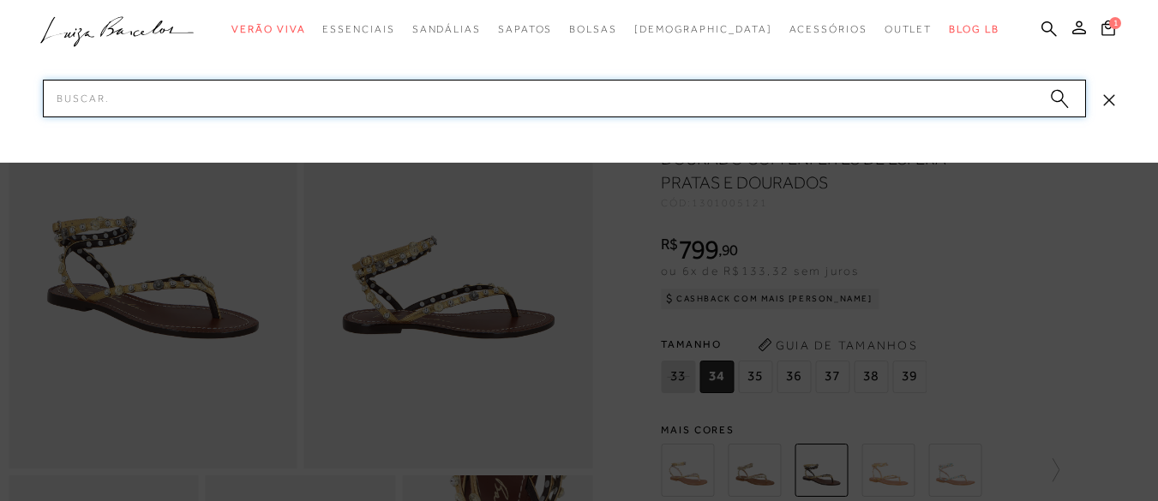
paste input "1301005122"
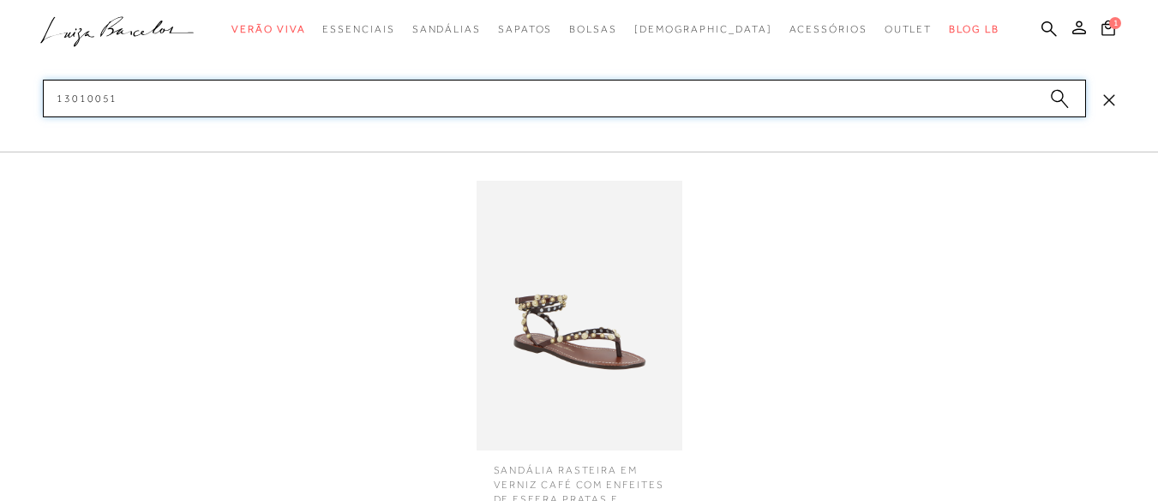
type input "1301005"
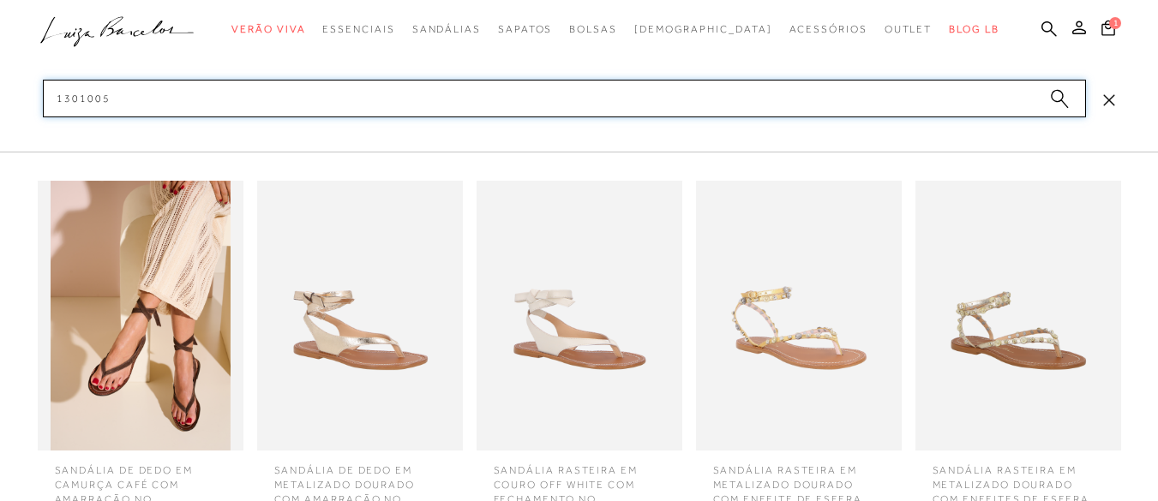
scroll to position [2347, 0]
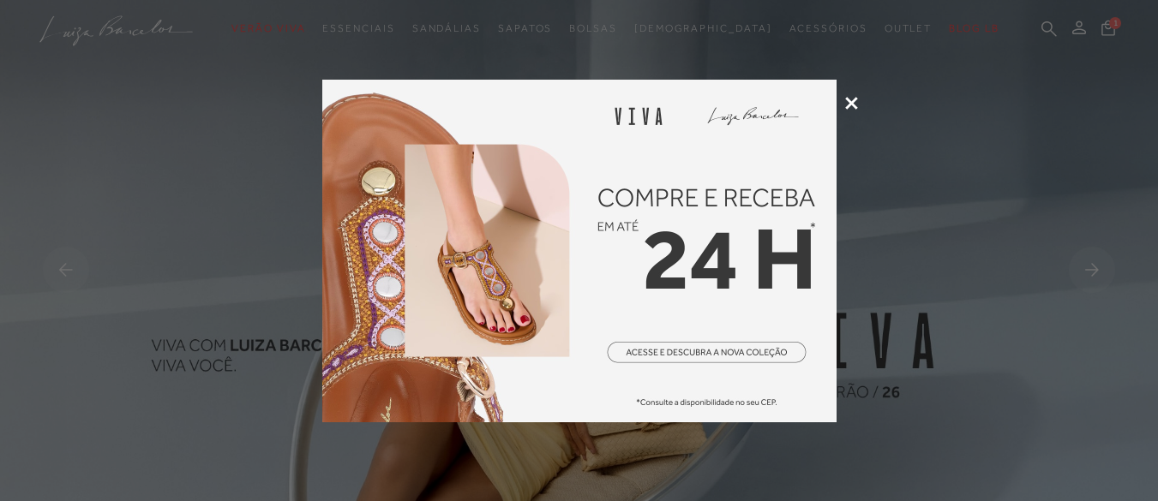
click at [850, 99] on icon at bounding box center [851, 103] width 13 height 13
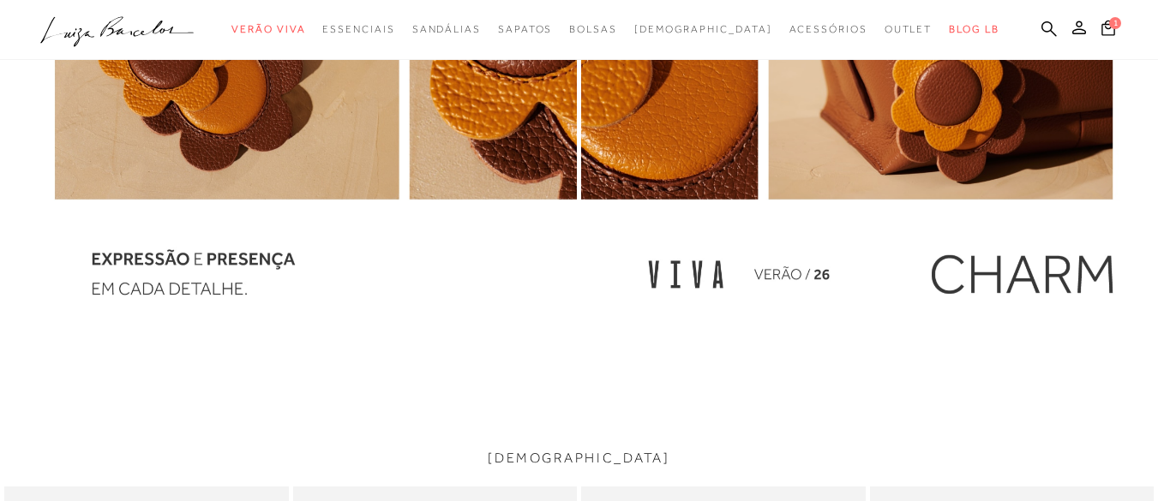
scroll to position [2142, 0]
